Goal: Information Seeking & Learning: Understand process/instructions

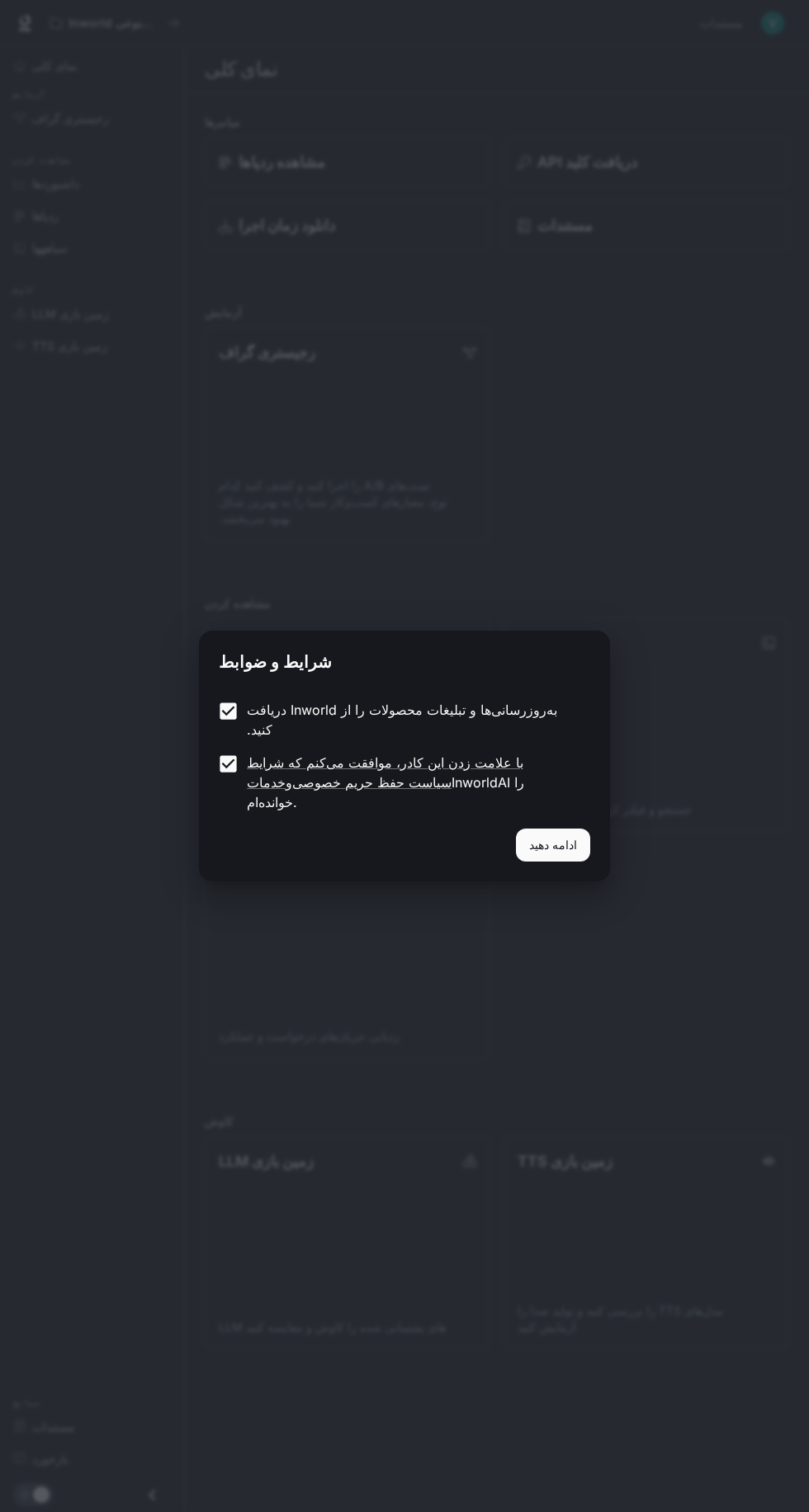
click at [564, 838] on font "ادامه دهید" at bounding box center [552, 845] width 48 height 14
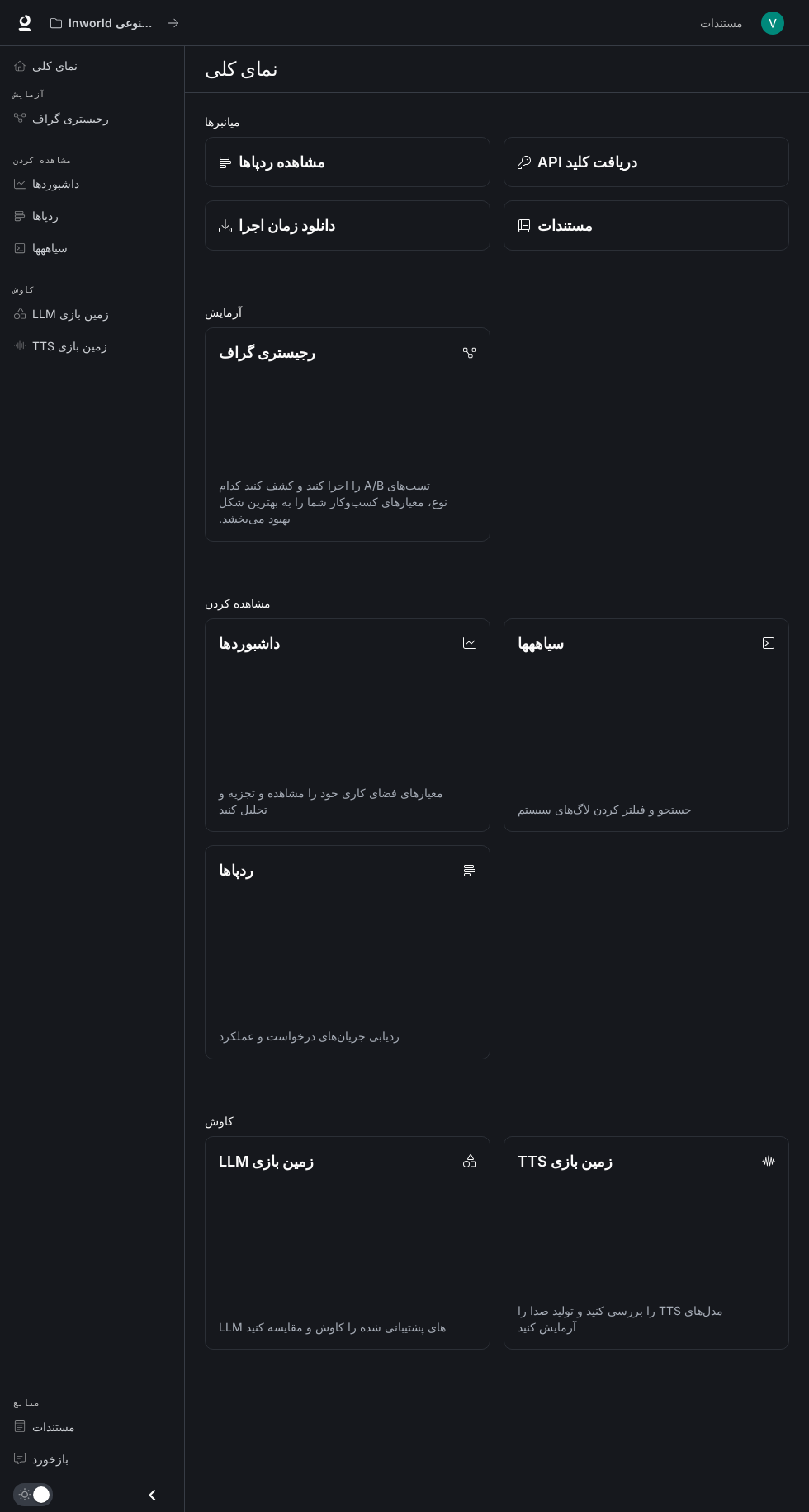
scroll to position [20, 0]
click at [364, 954] on link "ردپاها ردیابی جریان‌های درخواست و عملکرد" at bounding box center [347, 952] width 285 height 214
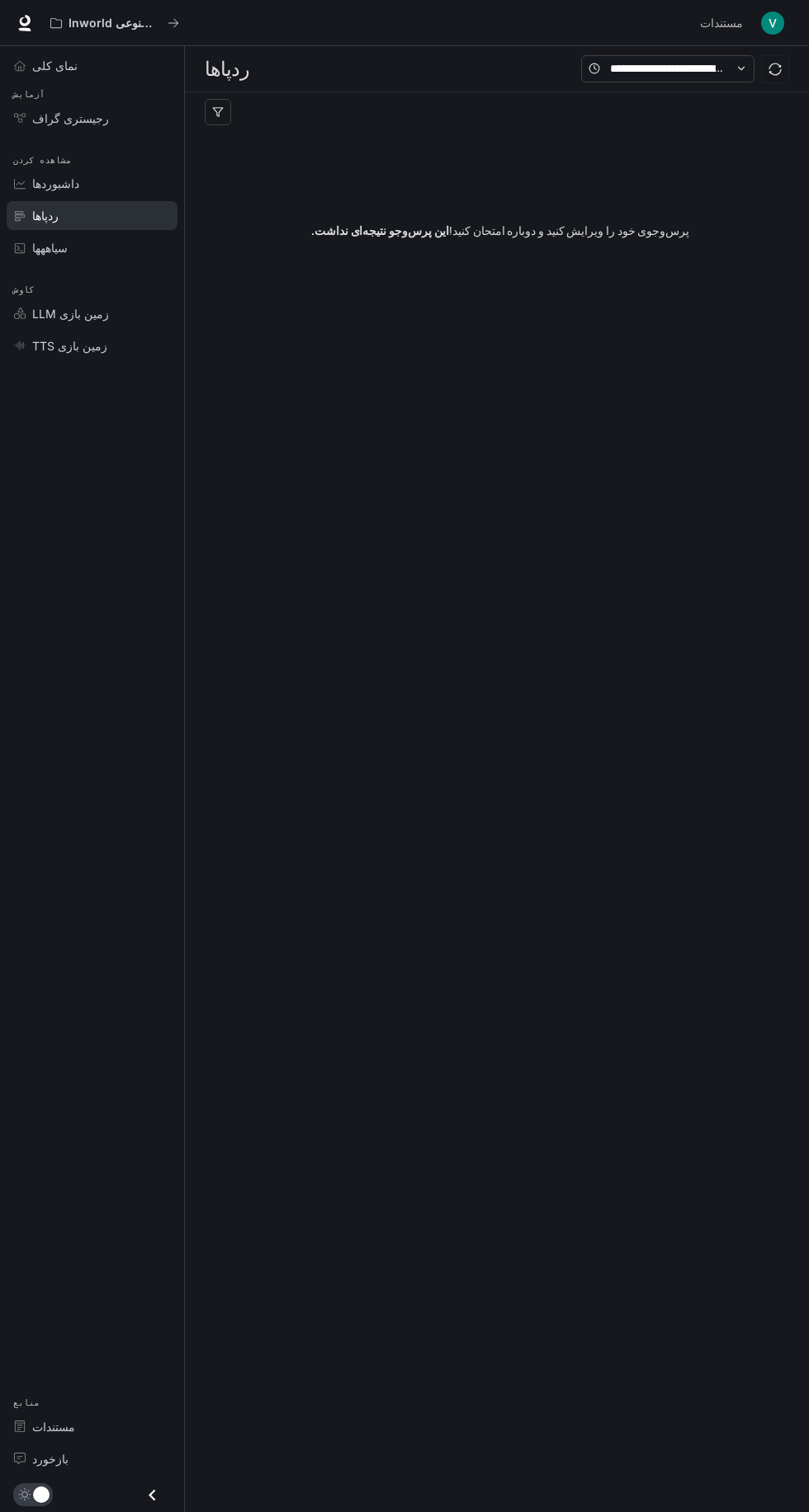
click at [52, 247] on font "سیاههها" at bounding box center [50, 248] width 35 height 14
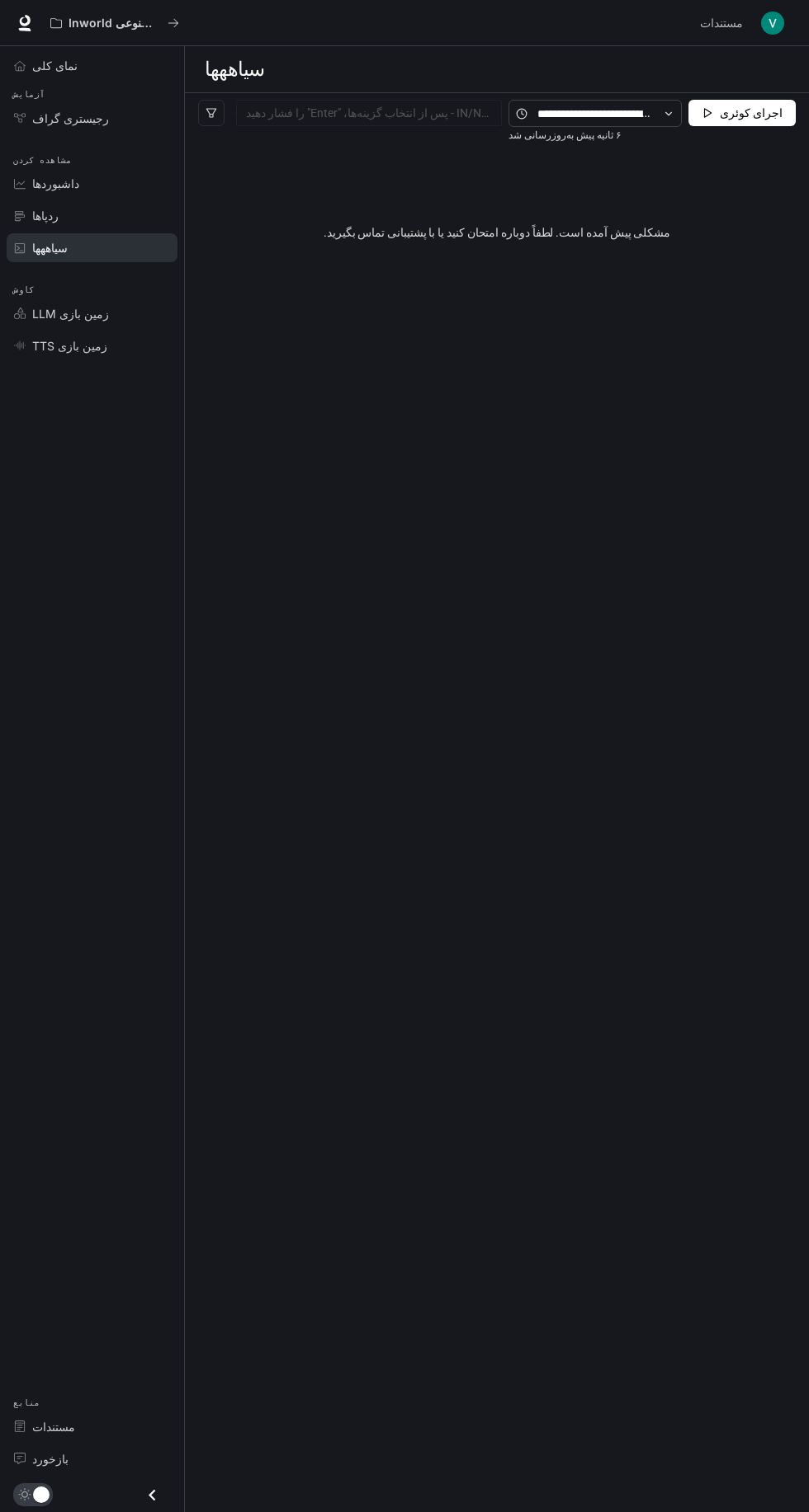
click at [74, 125] on span "رجیستری گراف" at bounding box center [71, 118] width 77 height 18
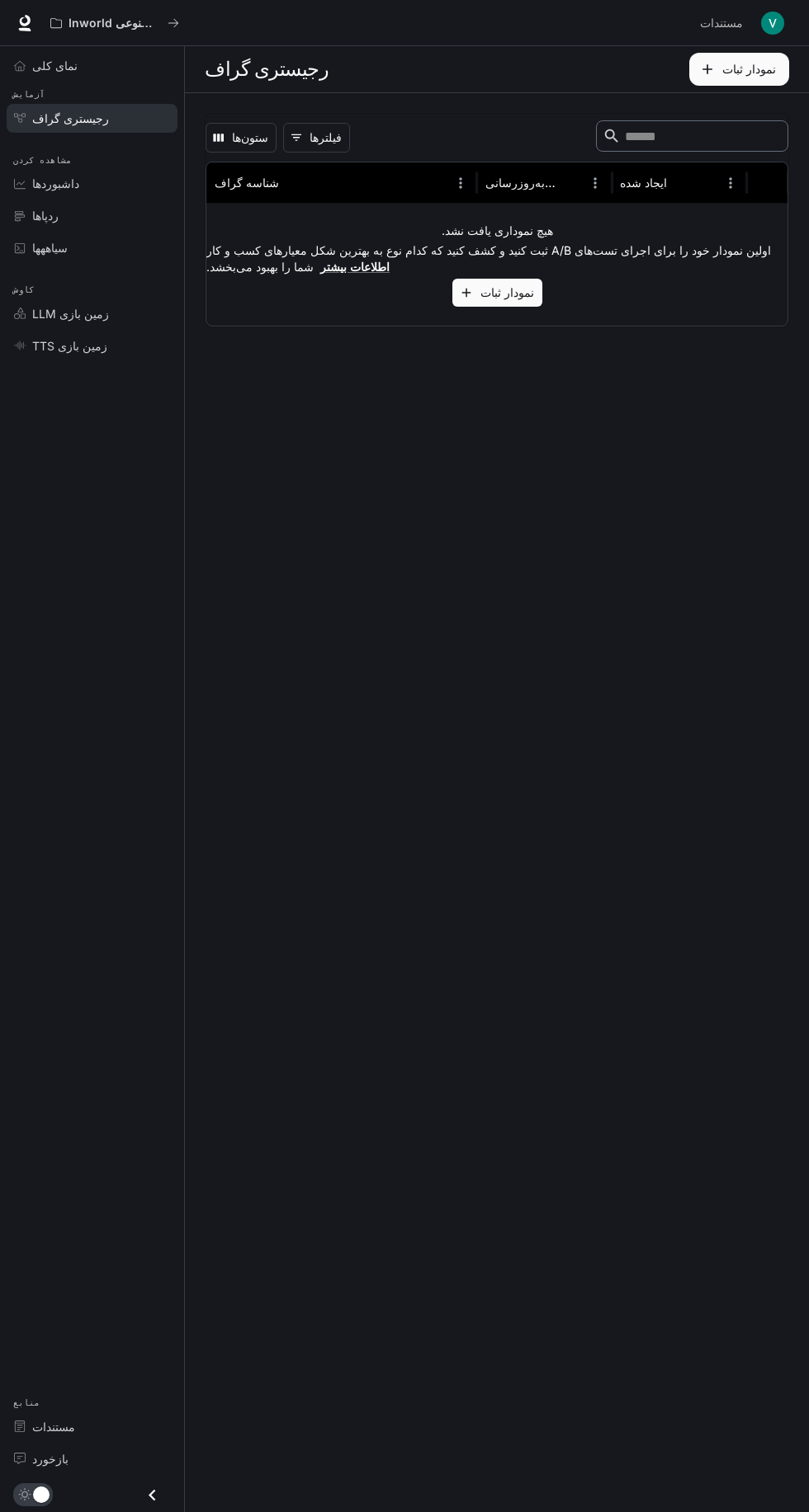
click at [36, 70] on font "نمای کلی" at bounding box center [55, 66] width 45 height 14
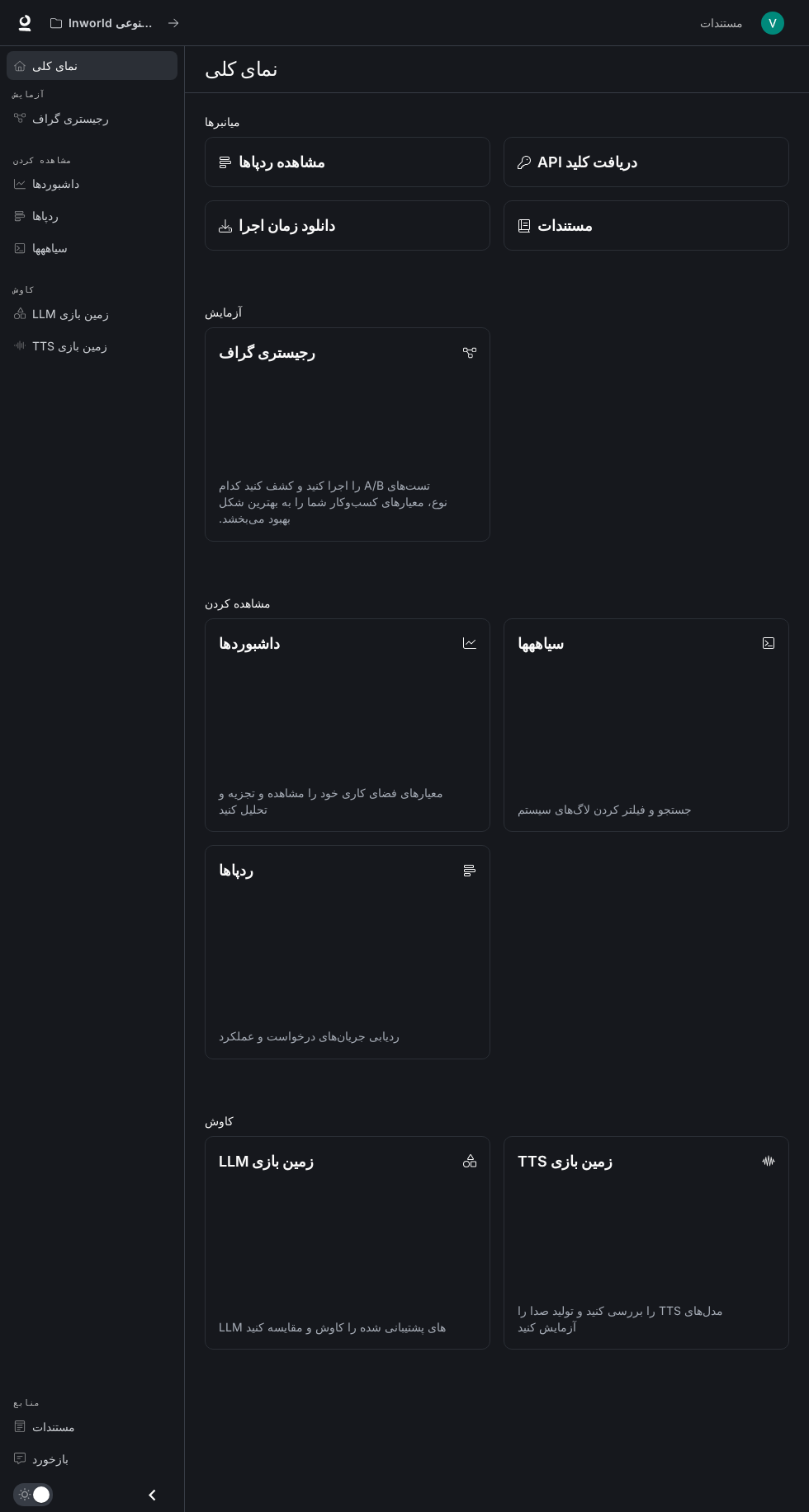
click at [583, 221] on font "مستندات" at bounding box center [565, 225] width 55 height 18
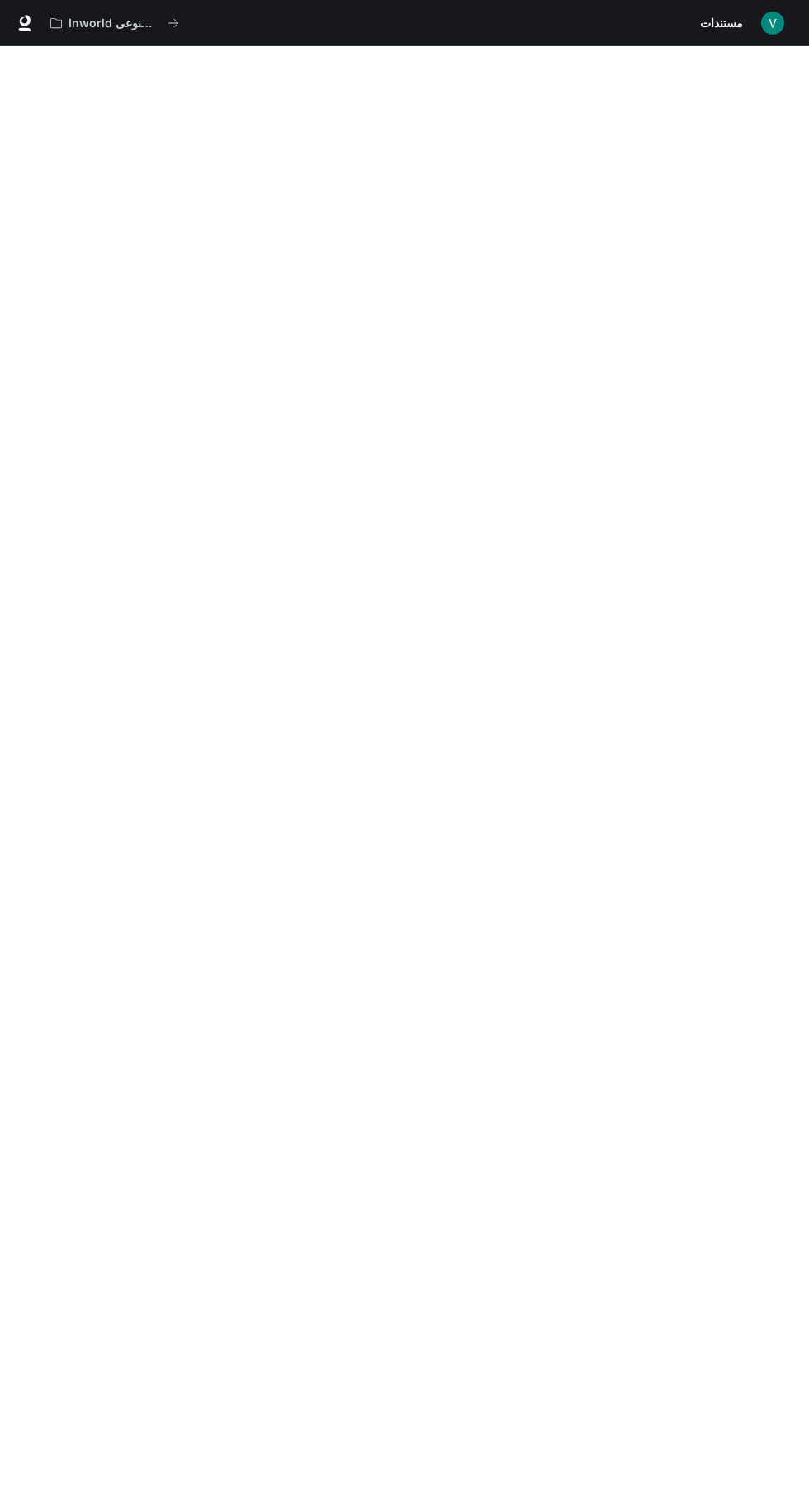
scroll to position [115, 0]
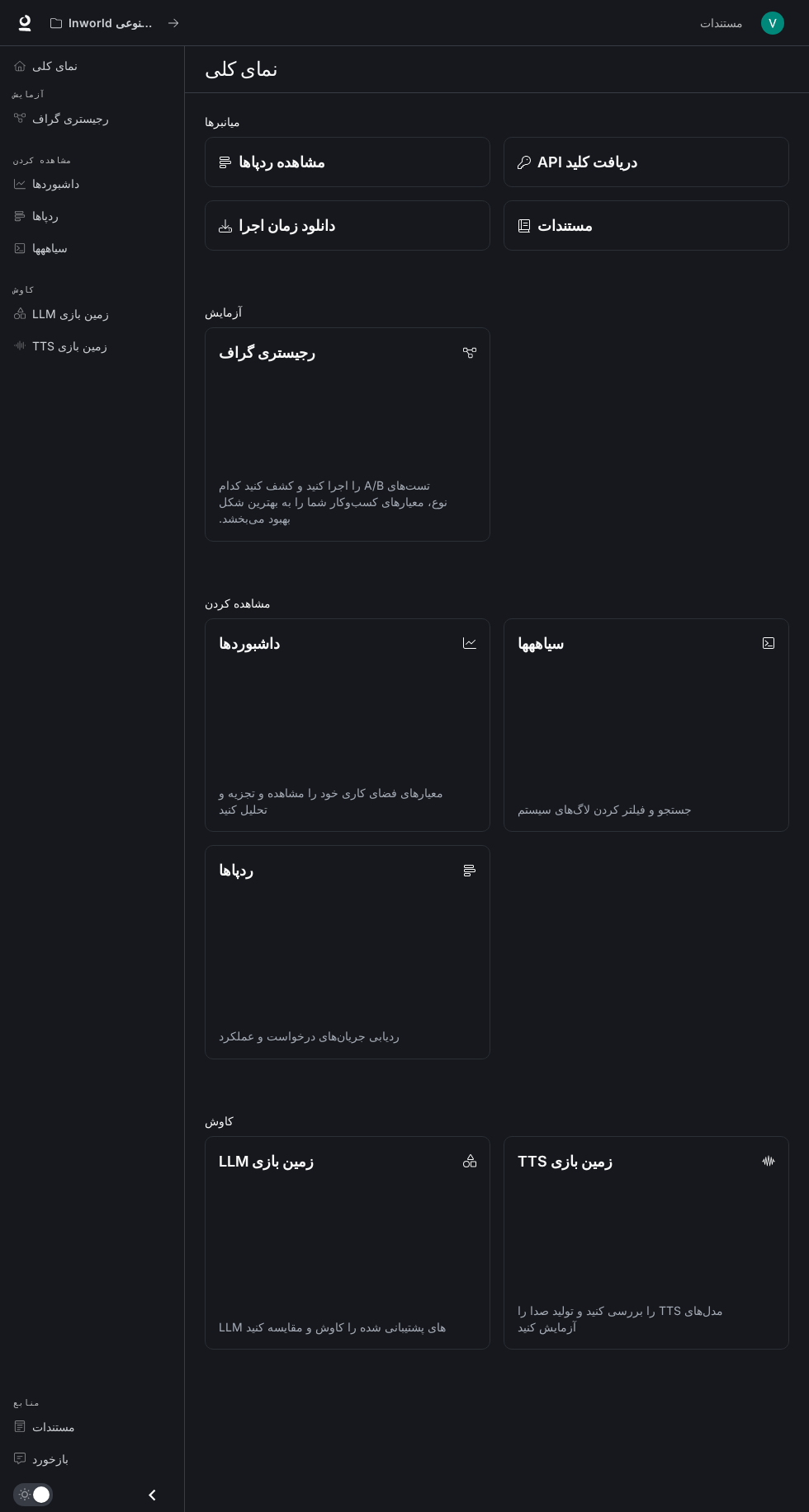
click at [748, 25] on link "مستندات مستندات" at bounding box center [720, 24] width 56 height 33
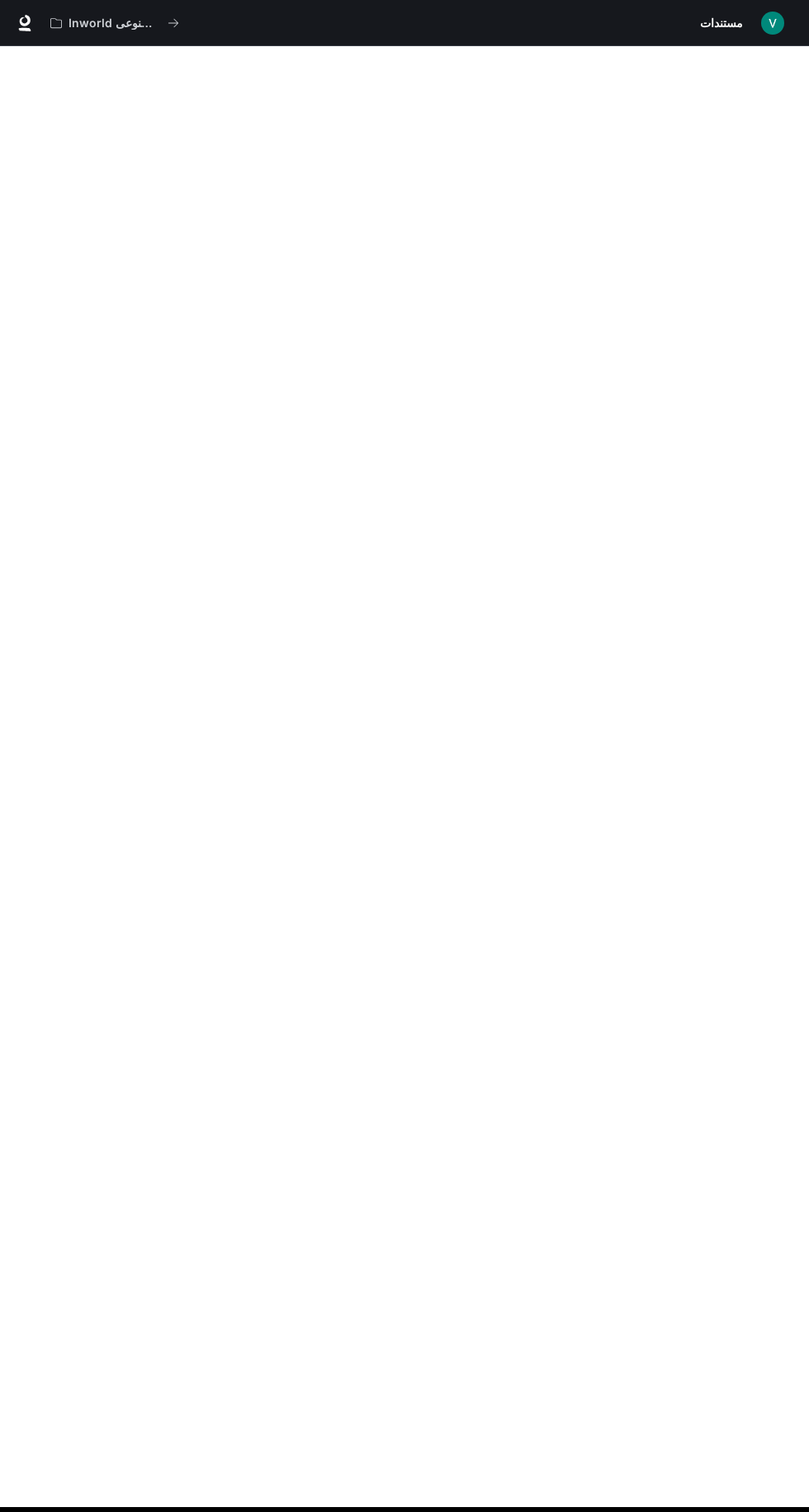
scroll to position [115, 0]
click at [90, 23] on font "دموهای هوش مصنوعی Inworld" at bounding box center [147, 23] width 156 height 14
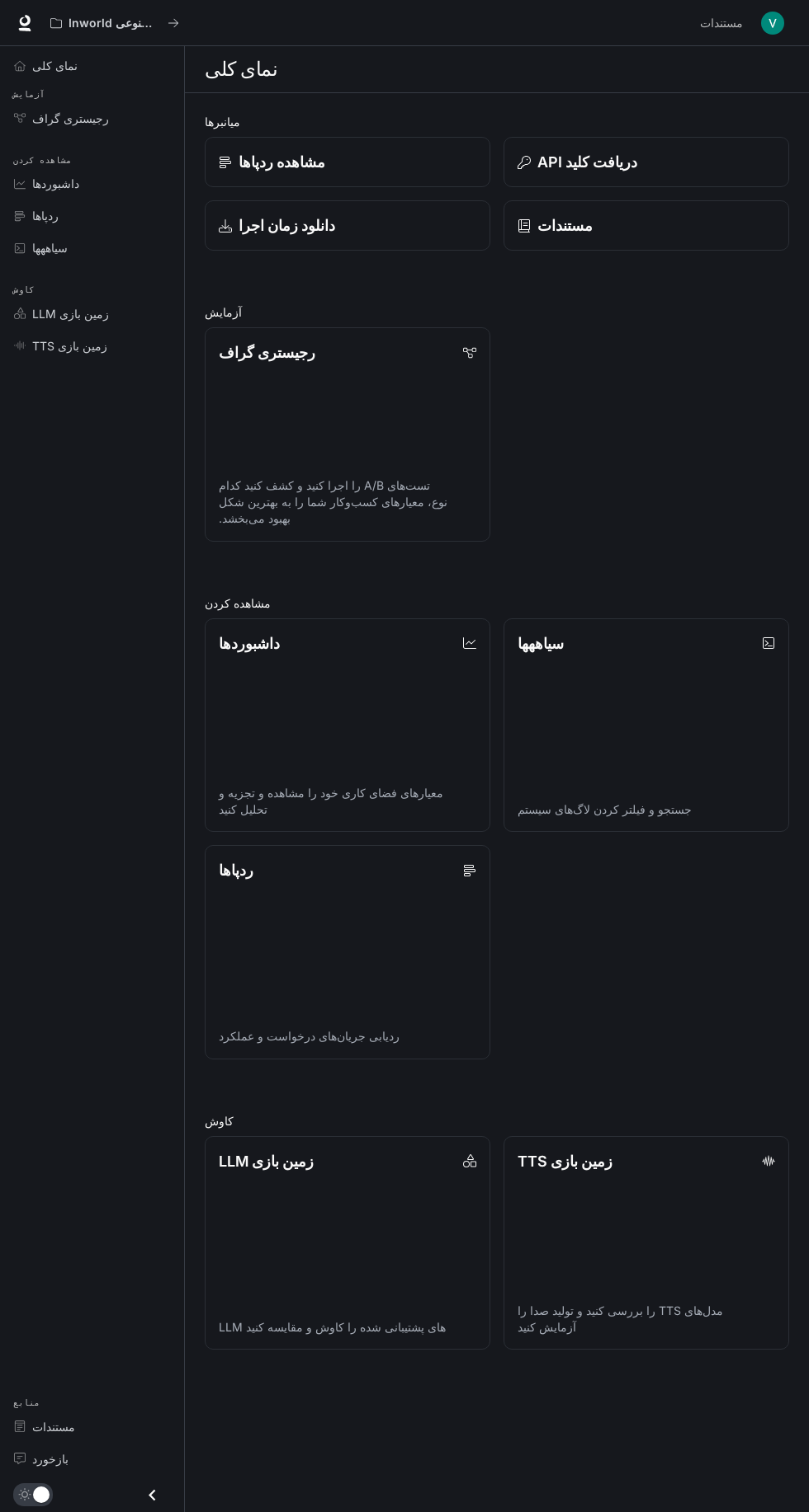
click at [78, 120] on font "رجیستری گراف" at bounding box center [71, 118] width 77 height 14
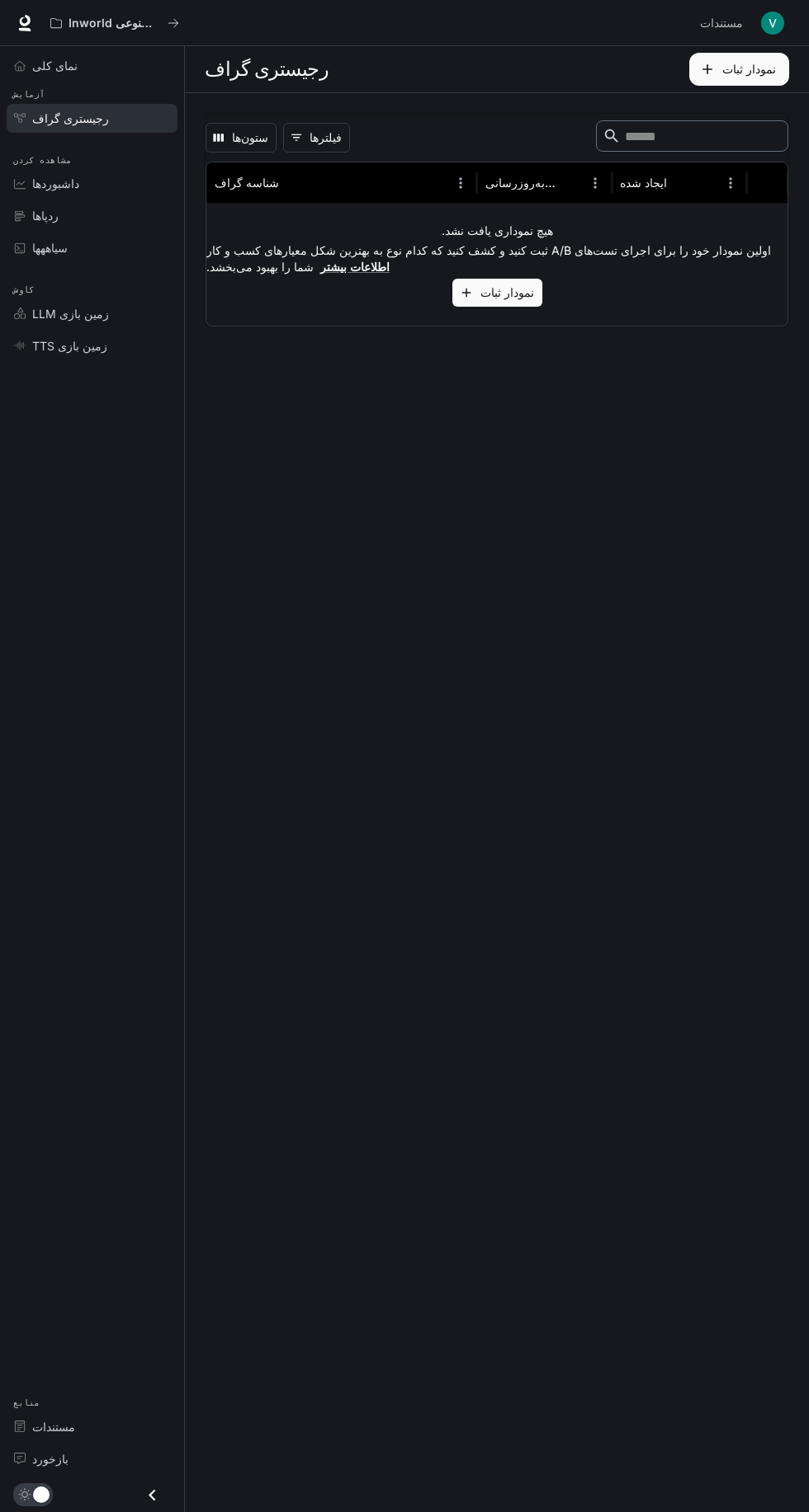
click at [743, 68] on font "نمودار ثبات" at bounding box center [749, 69] width 53 height 14
